Goal: Use online tool/utility

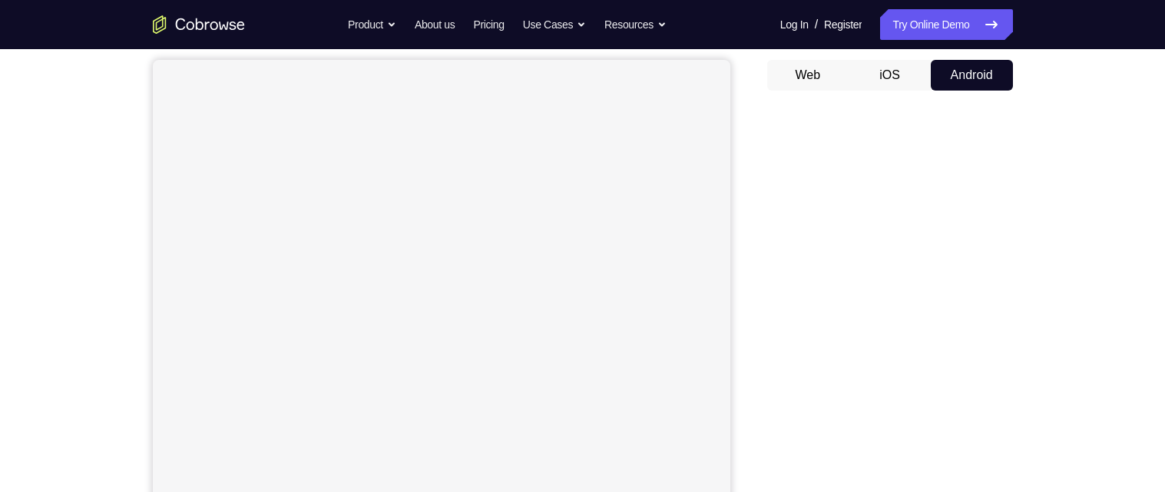
scroll to position [137, 0]
click at [880, 78] on button "iOS" at bounding box center [889, 77] width 82 height 31
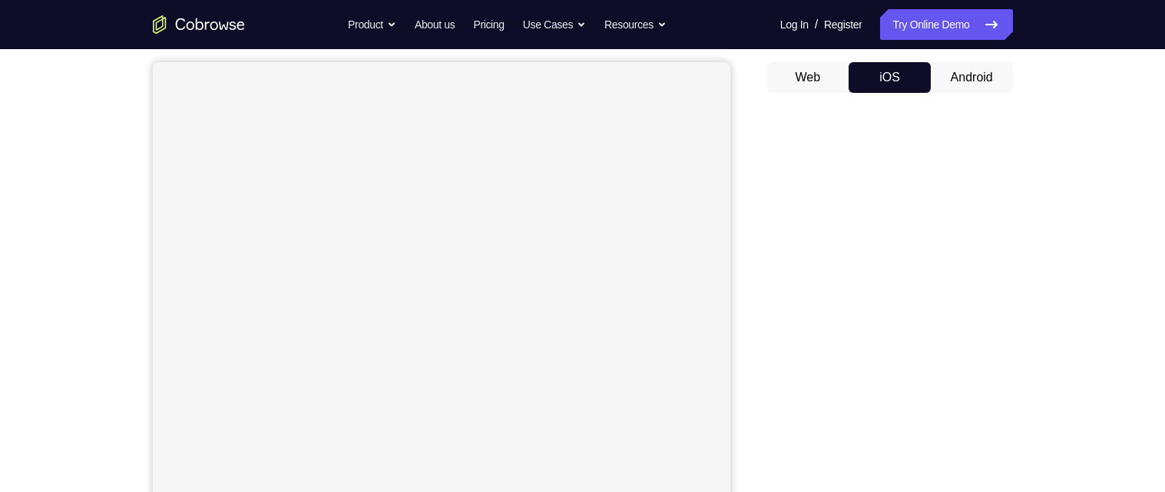
click at [982, 74] on button "Android" at bounding box center [972, 77] width 82 height 31
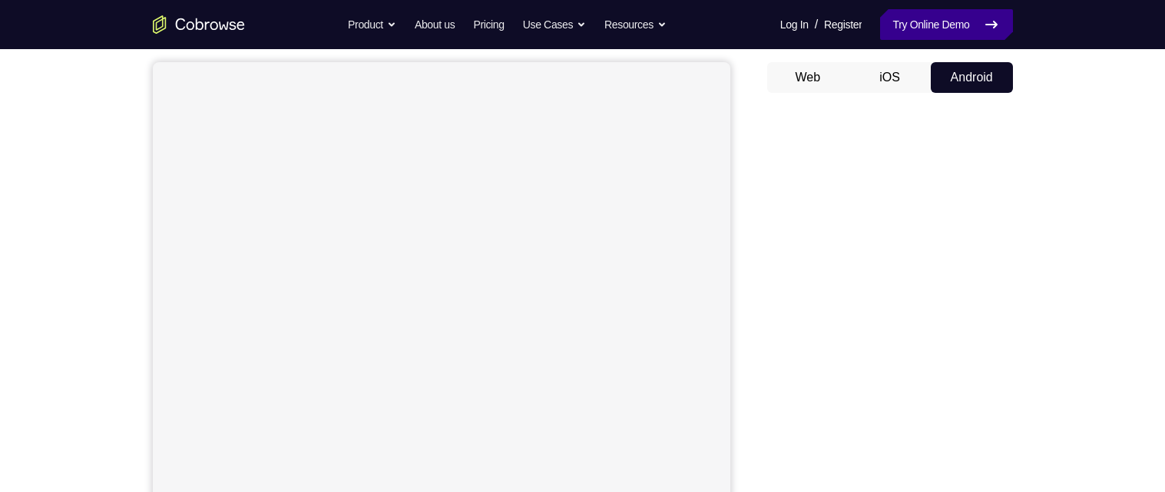
click at [958, 23] on link "Try Online Demo" at bounding box center [946, 24] width 132 height 31
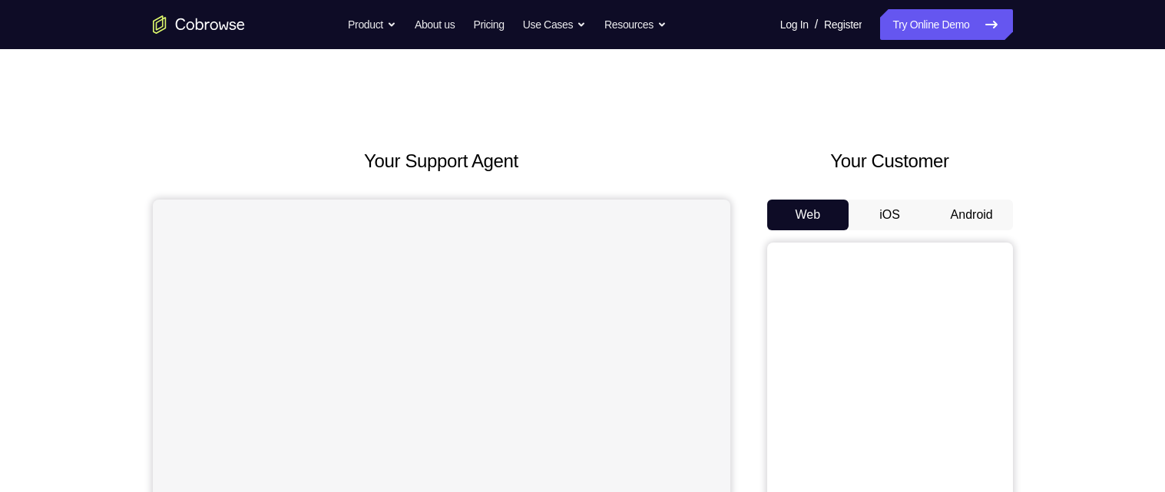
click at [986, 210] on button "Android" at bounding box center [972, 215] width 82 height 31
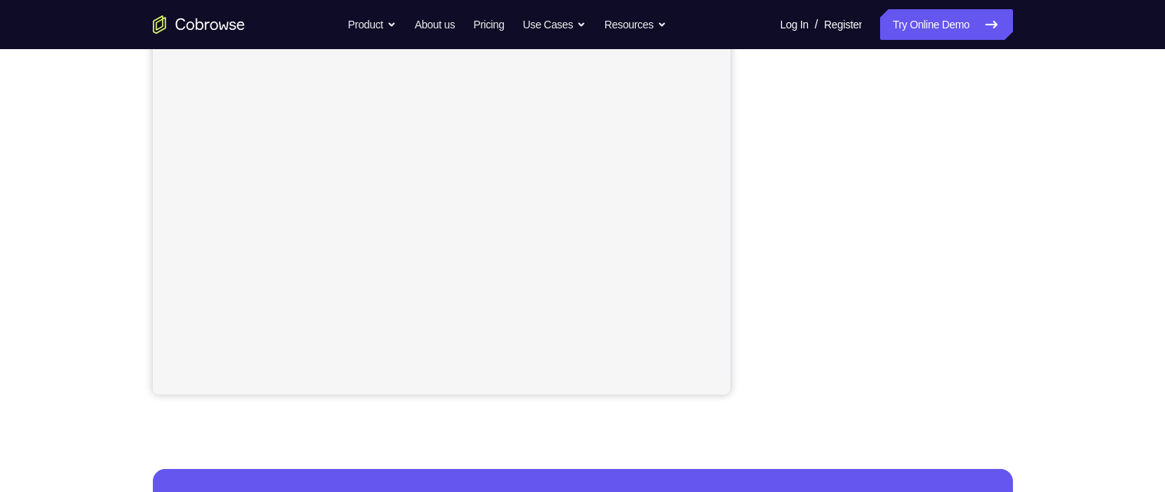
scroll to position [322, 0]
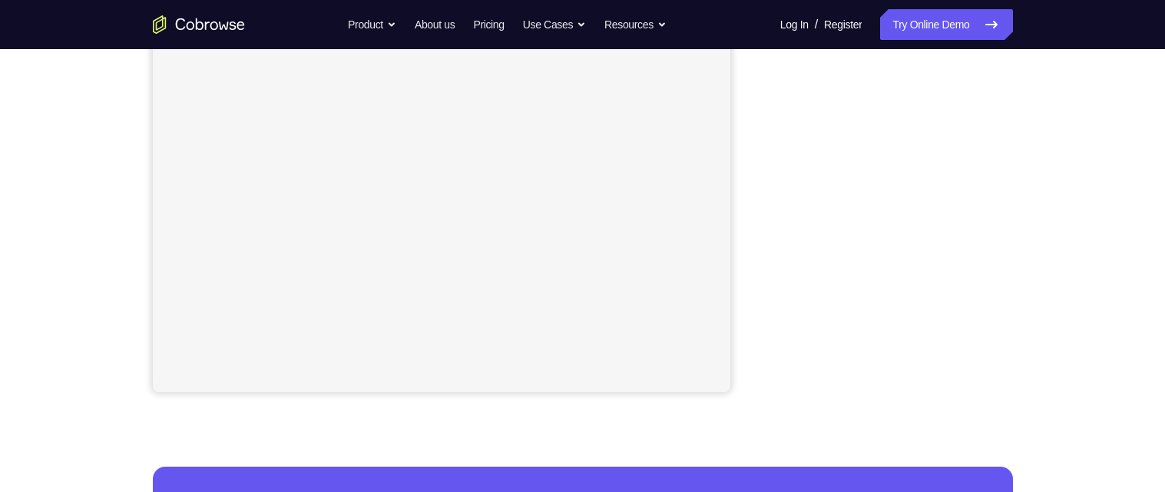
click at [1057, 256] on div "Your Support Agent Your Customer Web iOS Android Next Steps We’d be happy to gi…" at bounding box center [582, 233] width 983 height 1013
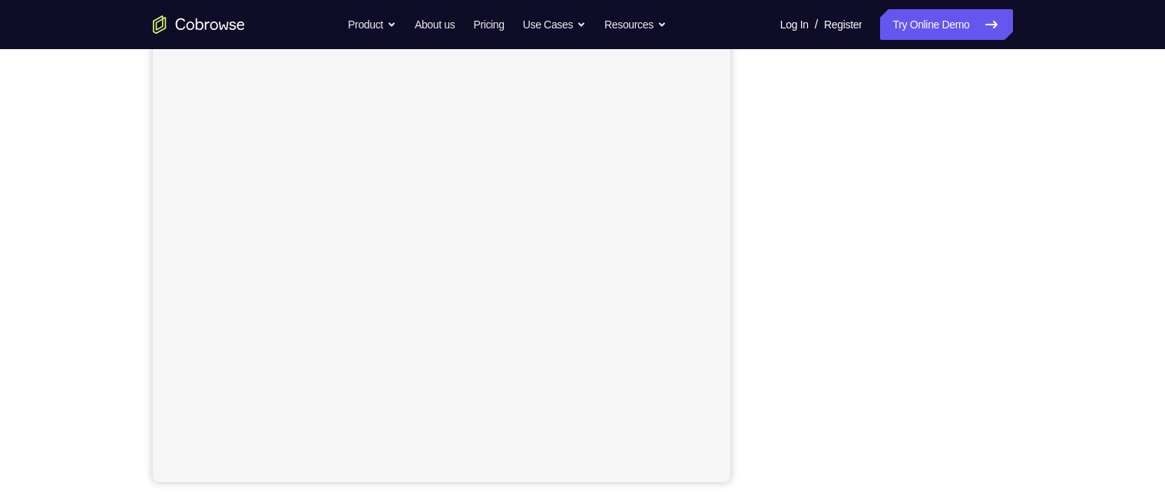
scroll to position [276, 0]
